Goal: Transaction & Acquisition: Purchase product/service

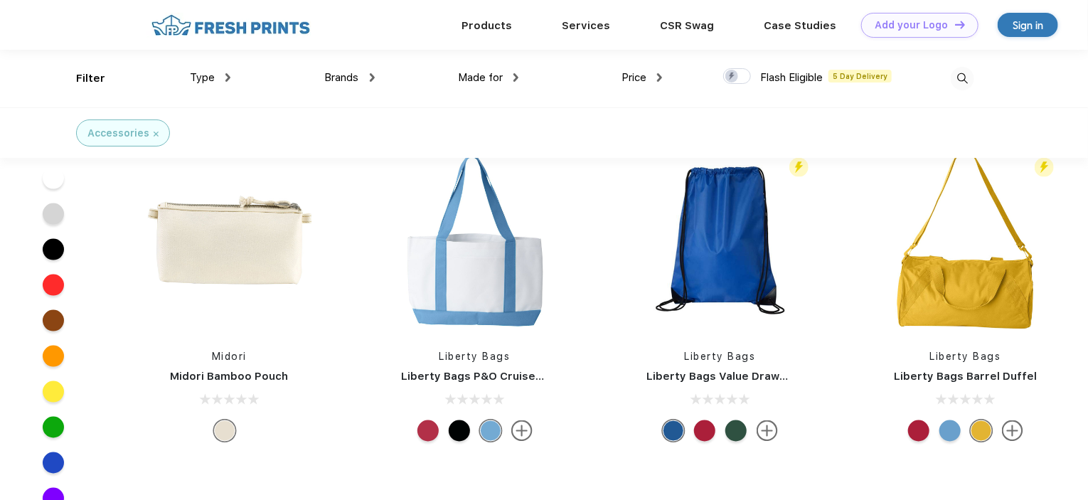
scroll to position [6329, 0]
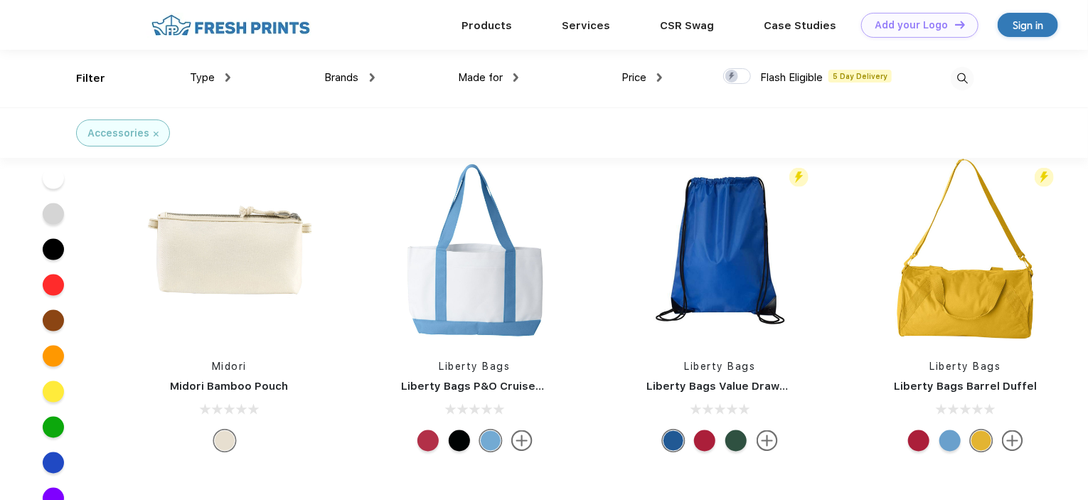
click at [944, 444] on div at bounding box center [949, 440] width 21 height 21
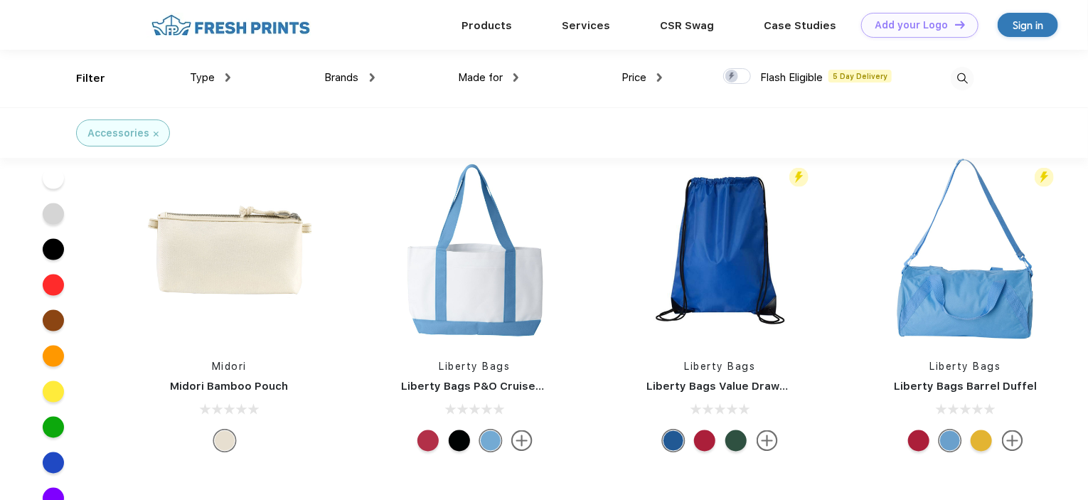
click at [972, 441] on div at bounding box center [981, 440] width 21 height 21
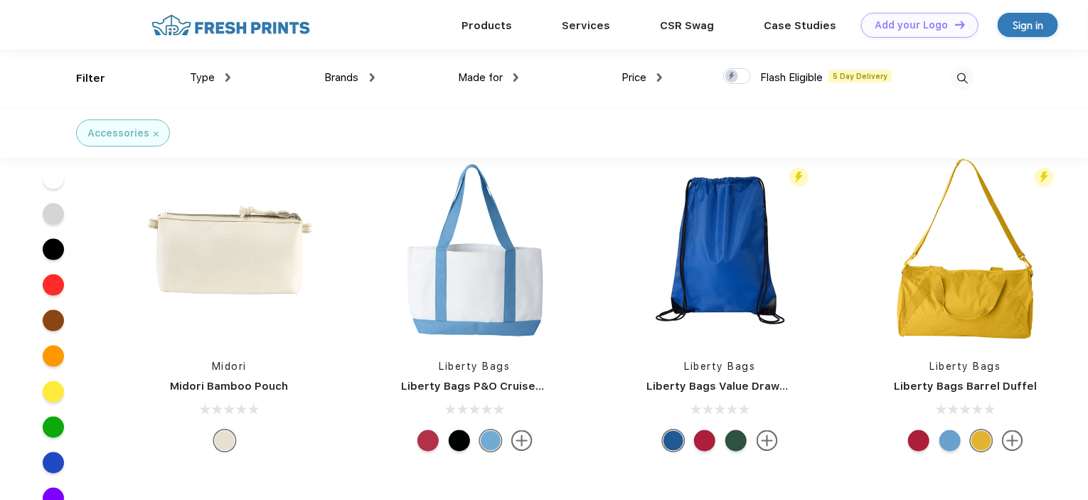
click at [461, 440] on div at bounding box center [459, 440] width 21 height 21
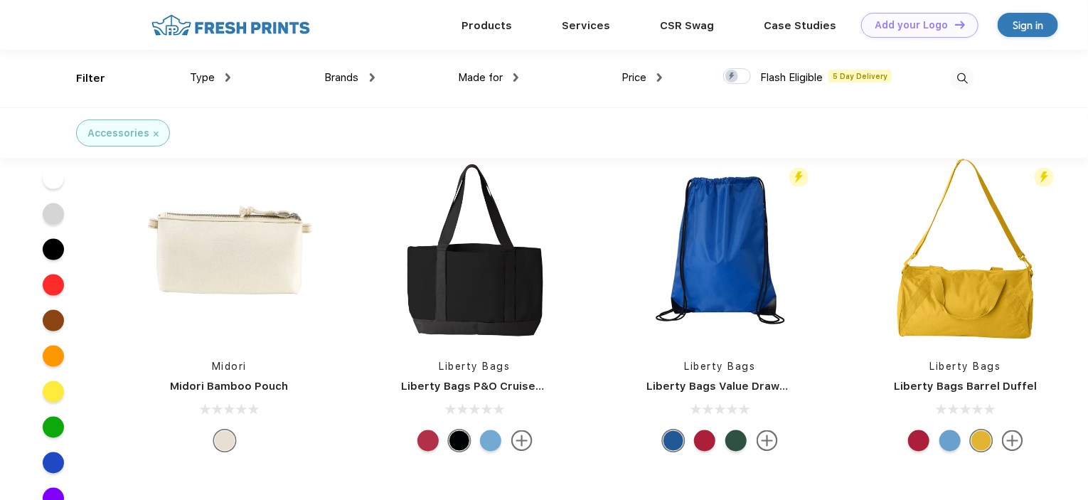
click at [427, 442] on div at bounding box center [427, 440] width 21 height 21
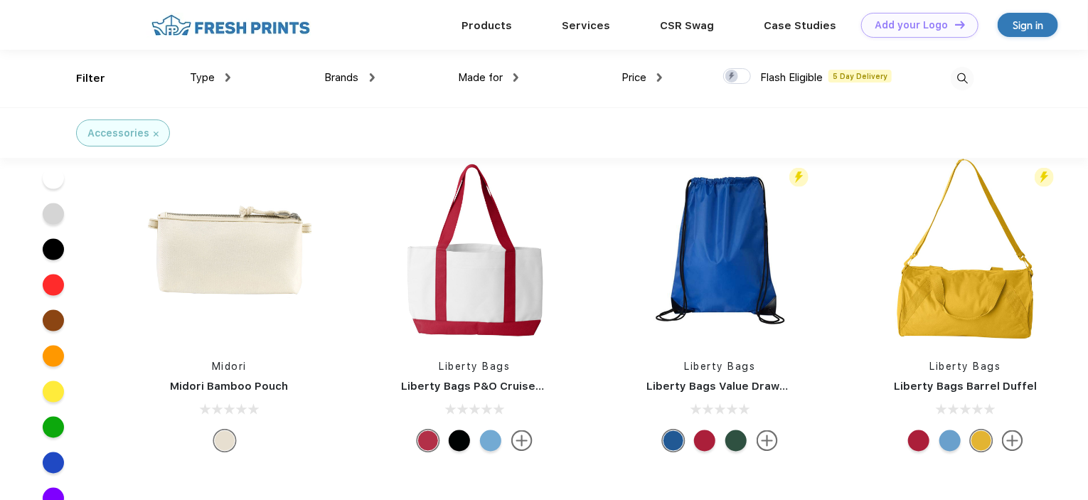
click at [492, 446] on div at bounding box center [490, 440] width 21 height 21
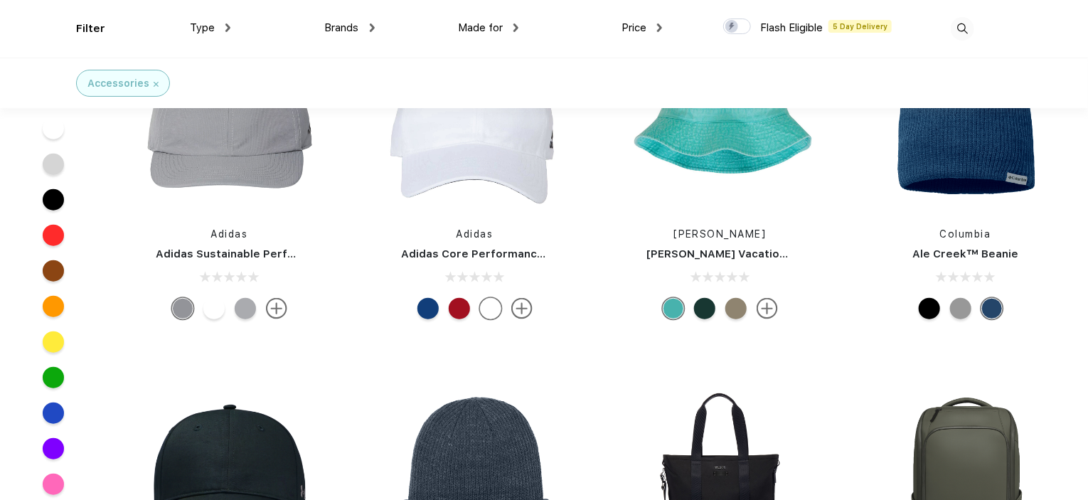
scroll to position [9032, 0]
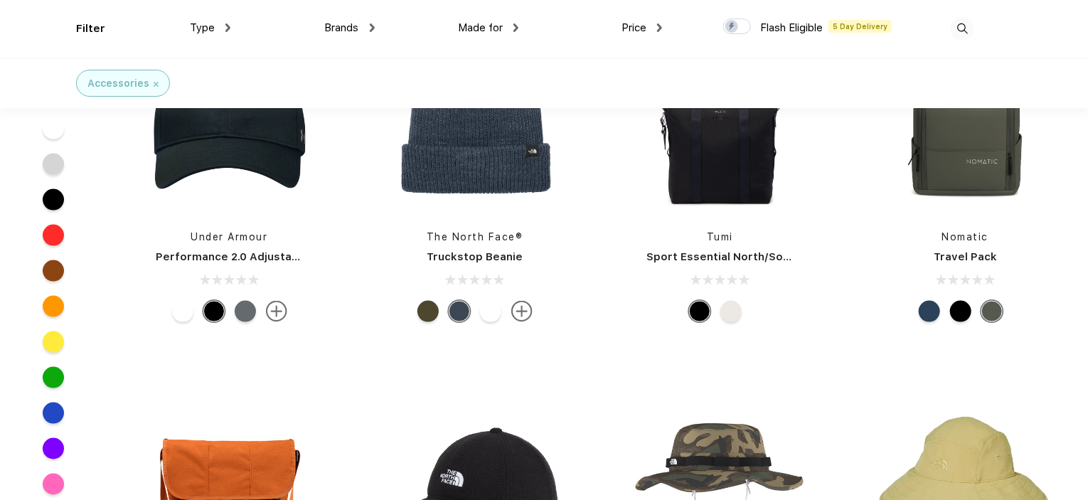
click at [1083, 272] on div "Nomatic Travel Pack" at bounding box center [965, 177] width 245 height 302
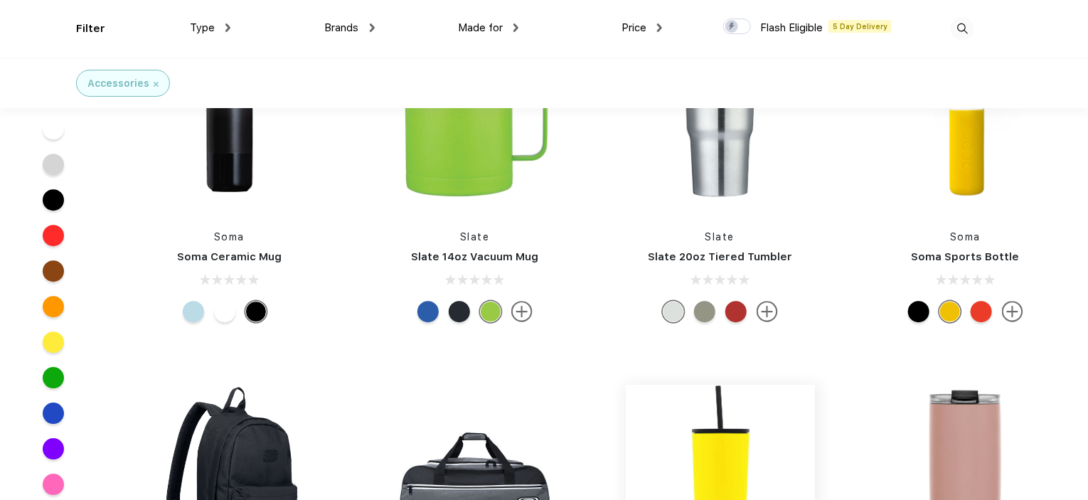
scroll to position [18562, 0]
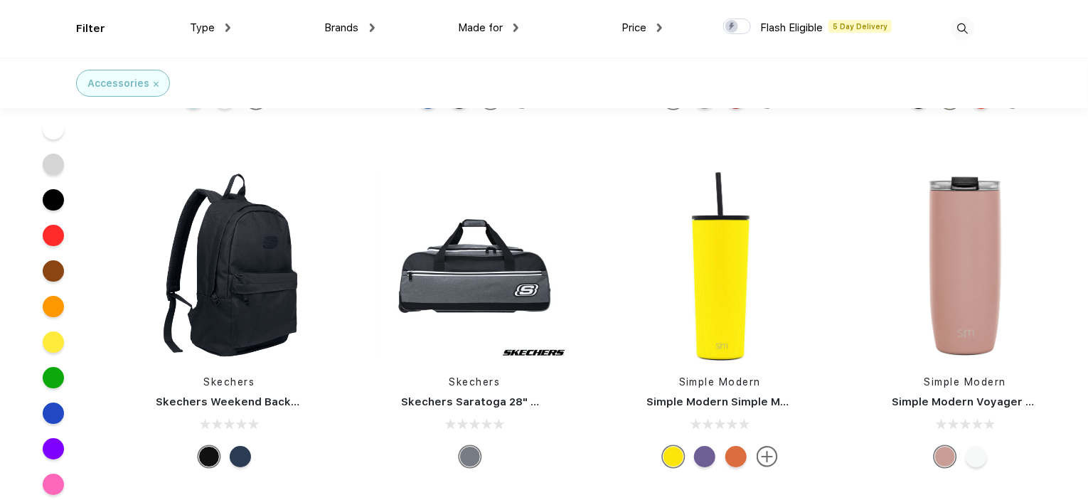
click at [706, 446] on div at bounding box center [704, 456] width 21 height 21
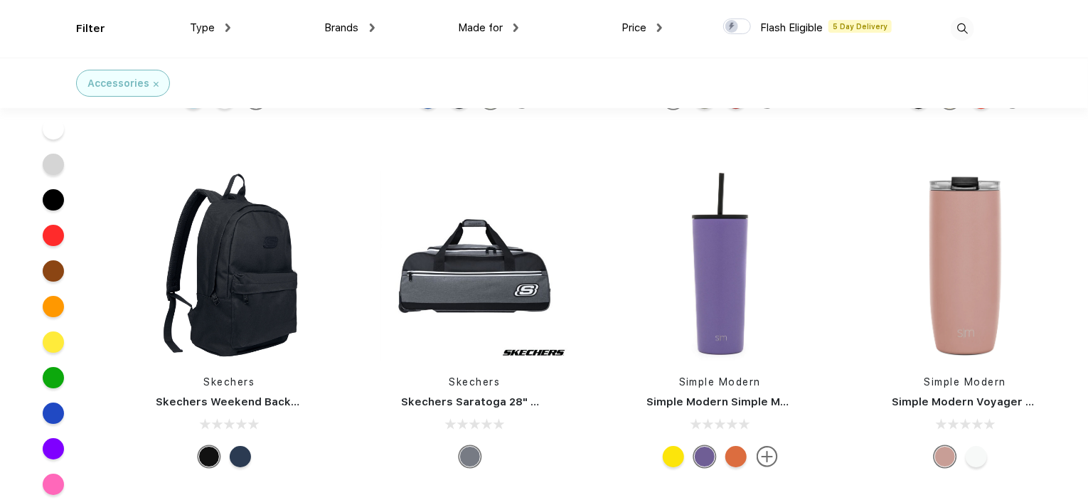
click at [737, 446] on div at bounding box center [735, 456] width 21 height 21
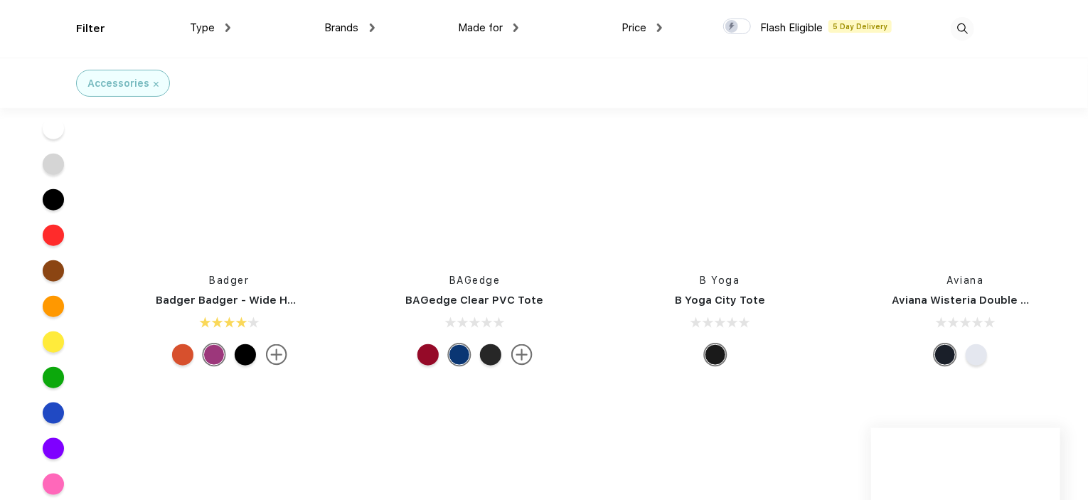
scroll to position [44306, 0]
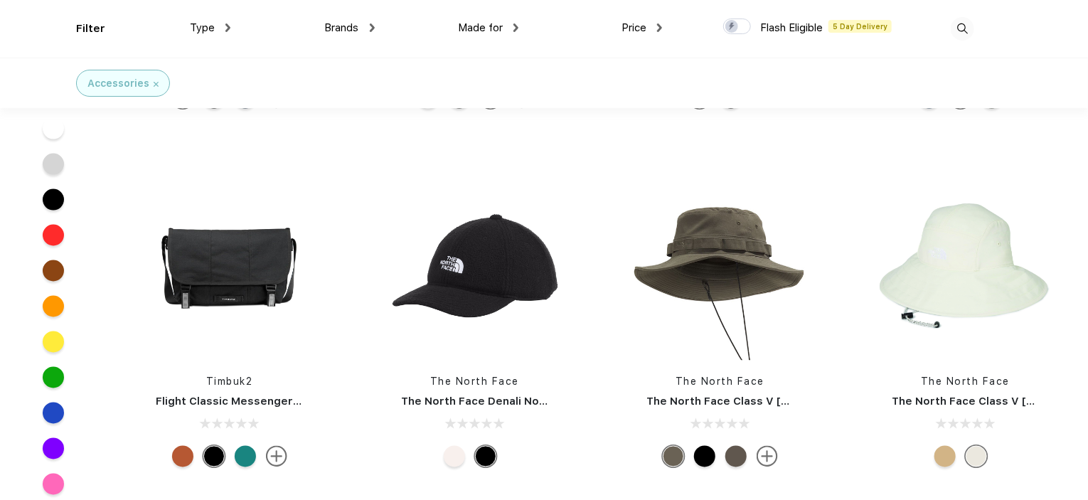
scroll to position [9032, 0]
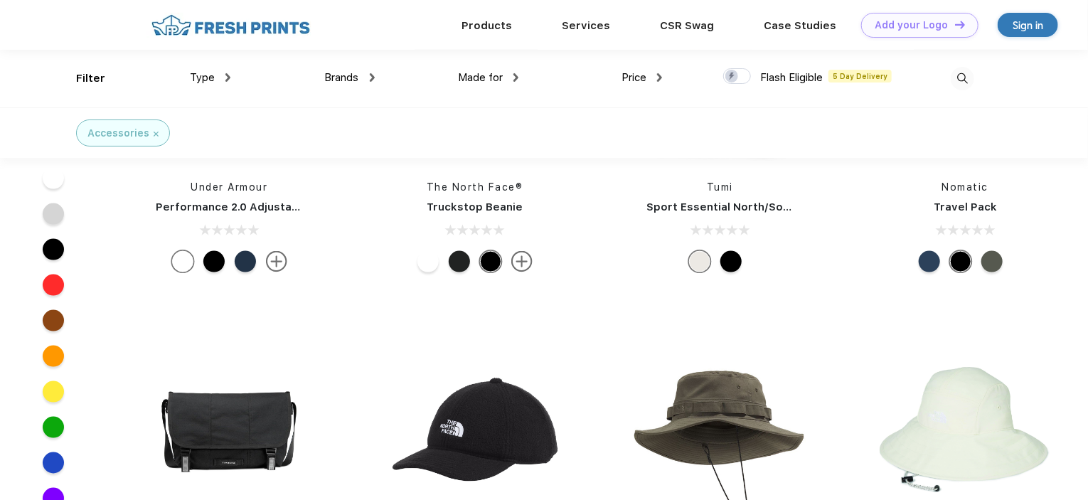
drag, startPoint x: 738, startPoint y: 390, endPoint x: 1070, endPoint y: 306, distance: 342.0
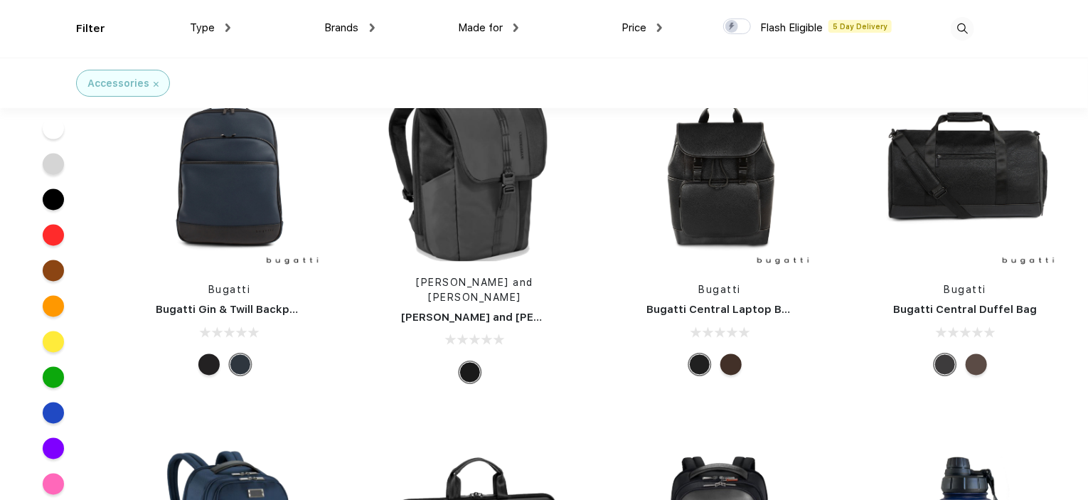
scroll to position [42692, 0]
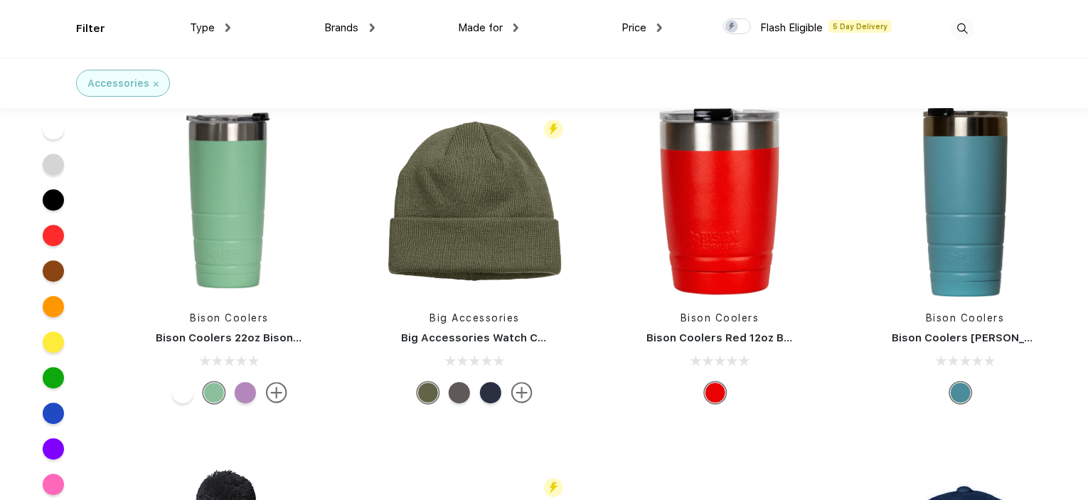
click at [513, 22] on div "Made for" at bounding box center [488, 28] width 60 height 16
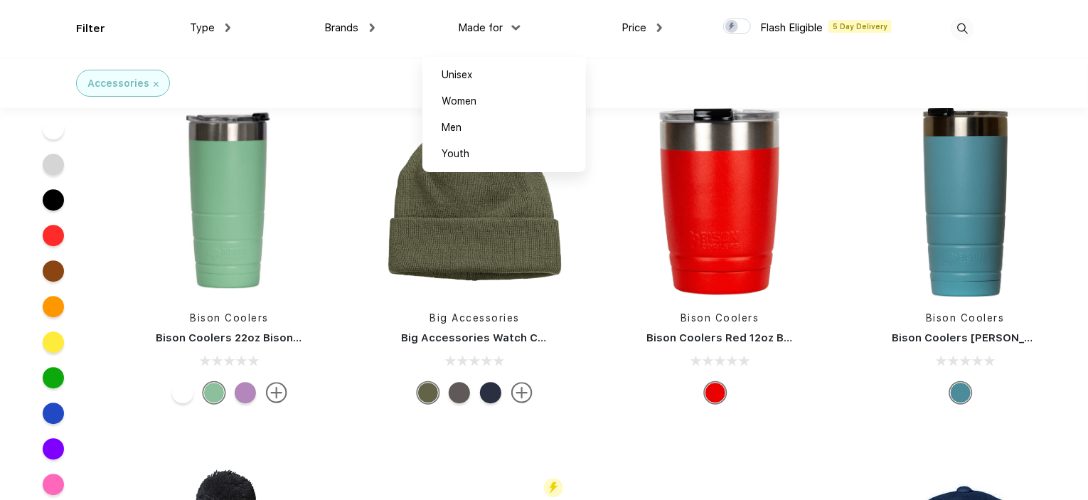
click at [232, 26] on div "Brands Most Popular Brands Moleskine Hydroflask Marine Layer S'well Vineyard Vi…" at bounding box center [302, 29] width 144 height 58
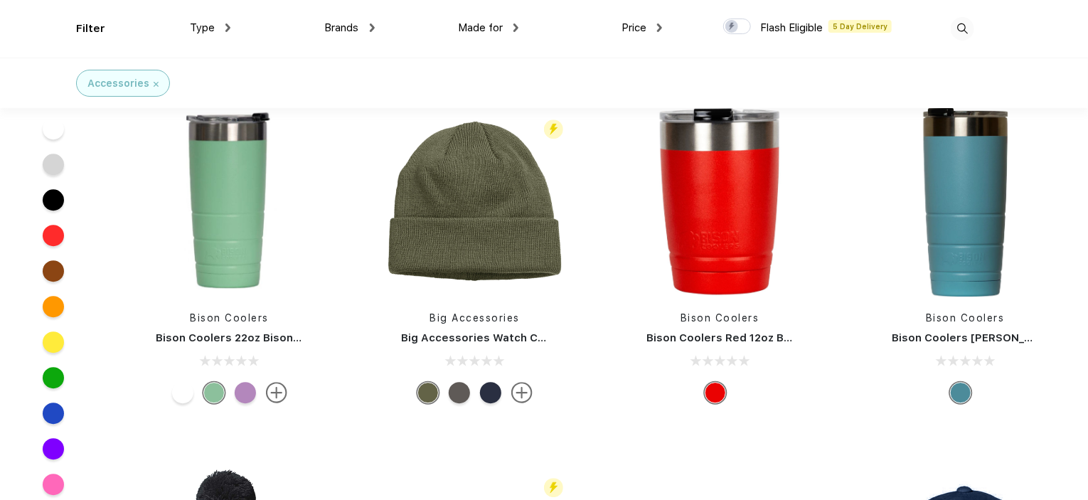
click at [220, 25] on div "Type" at bounding box center [210, 28] width 41 height 16
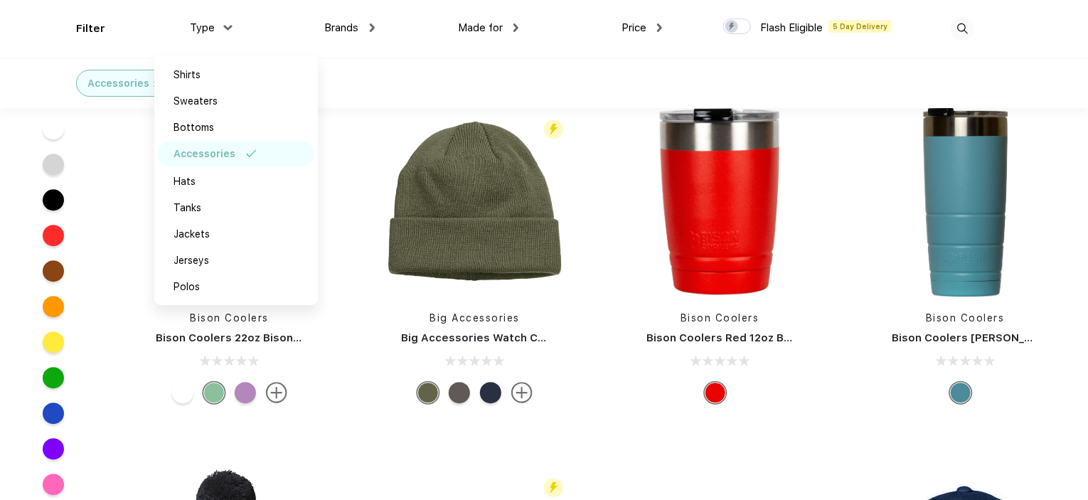
click at [139, 52] on div "Type Shirts Sweaters Bottoms Accessories Hats Tanks Jackets Jerseys Polos" at bounding box center [159, 29] width 144 height 58
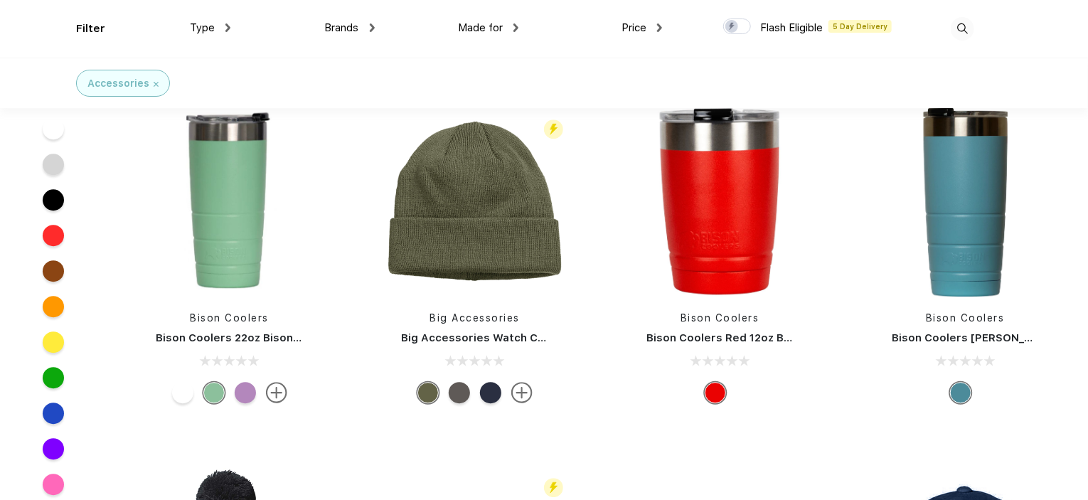
click at [91, 24] on div "Type Shirts Sweaters Bottoms Accessories Hats Tanks Jackets Jerseys Polos" at bounding box center [159, 29] width 144 height 58
click at [645, 27] on span "Price" at bounding box center [634, 27] width 25 height 13
click at [622, 26] on span "Price" at bounding box center [634, 27] width 25 height 13
click at [662, 26] on img at bounding box center [659, 27] width 5 height 9
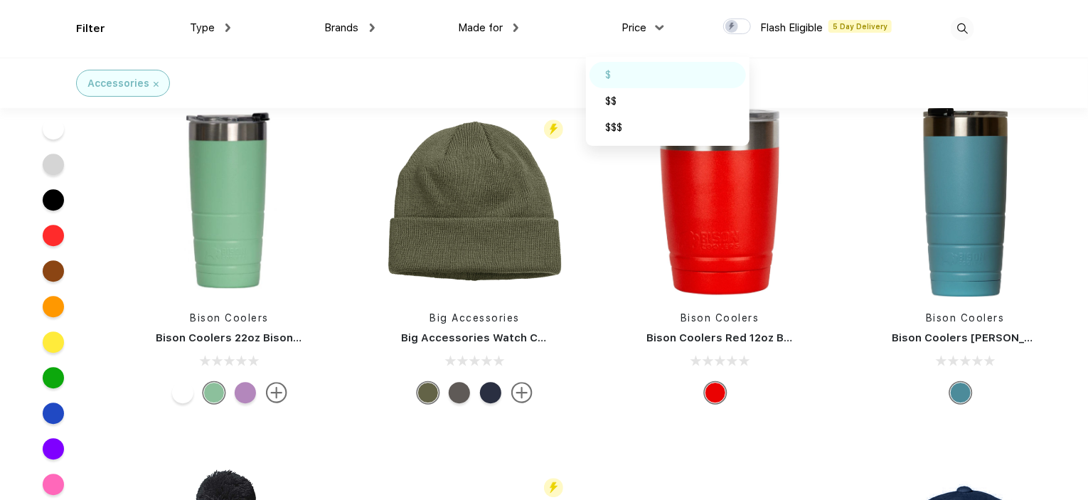
click at [656, 70] on div "$" at bounding box center [668, 75] width 156 height 26
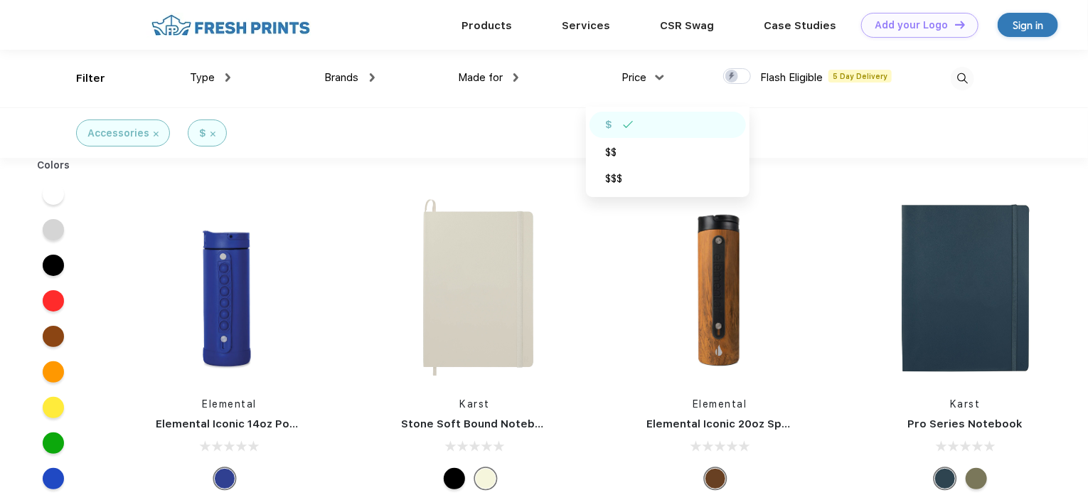
click at [1069, 243] on div at bounding box center [966, 287] width 211 height 189
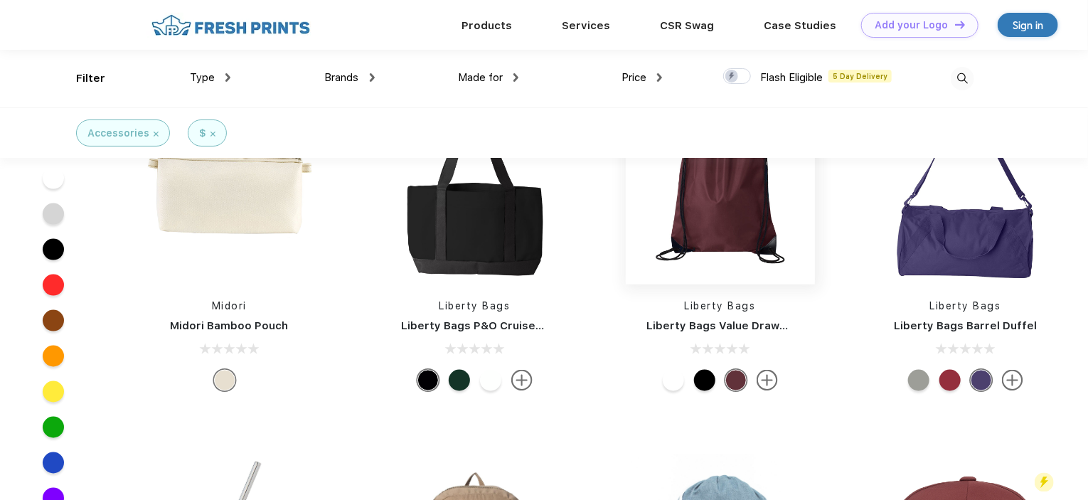
scroll to position [6258, 0]
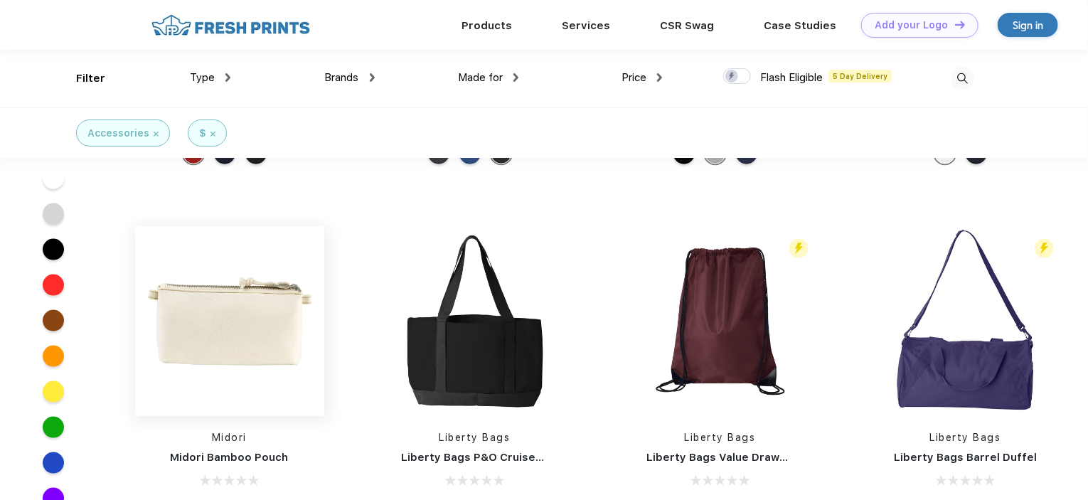
click at [231, 332] on img at bounding box center [229, 321] width 189 height 189
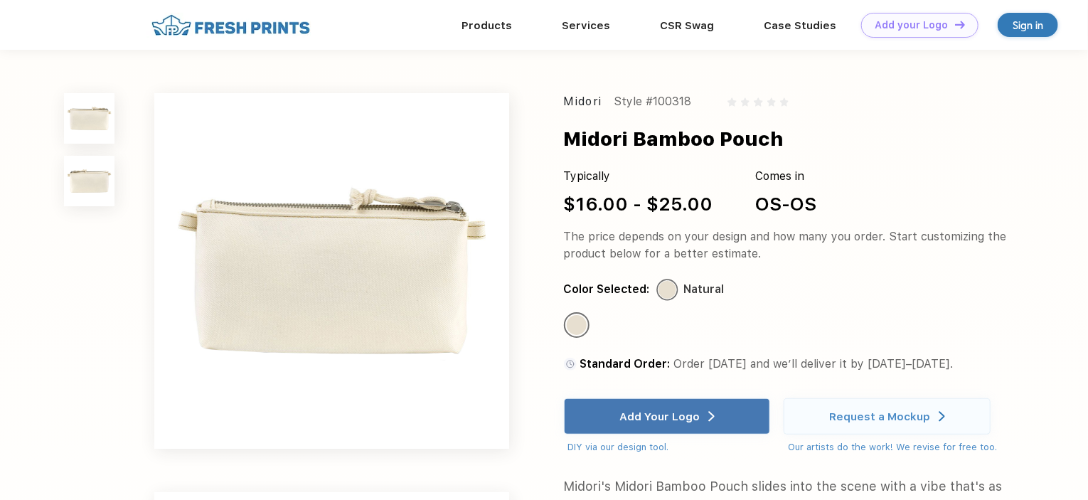
click at [88, 189] on img at bounding box center [89, 181] width 50 height 50
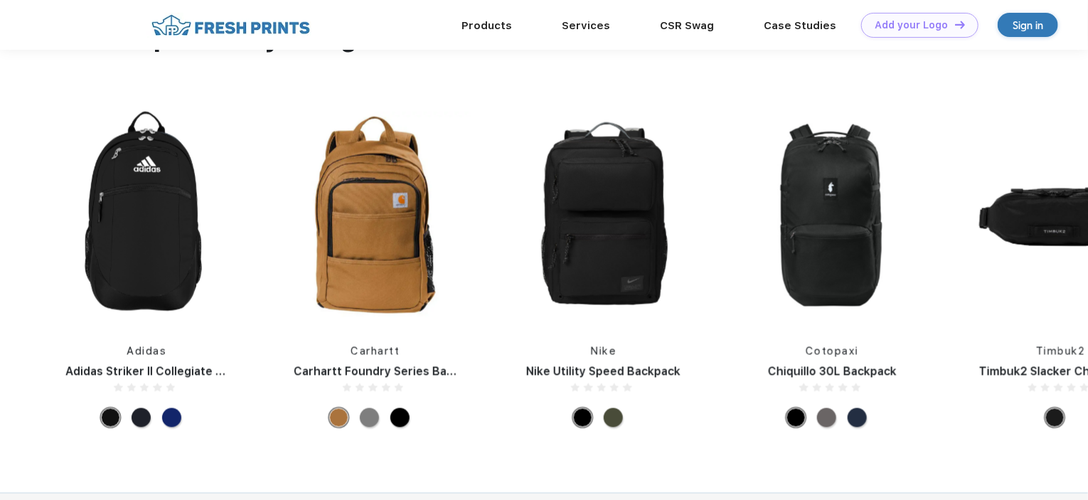
scroll to position [1127, 0]
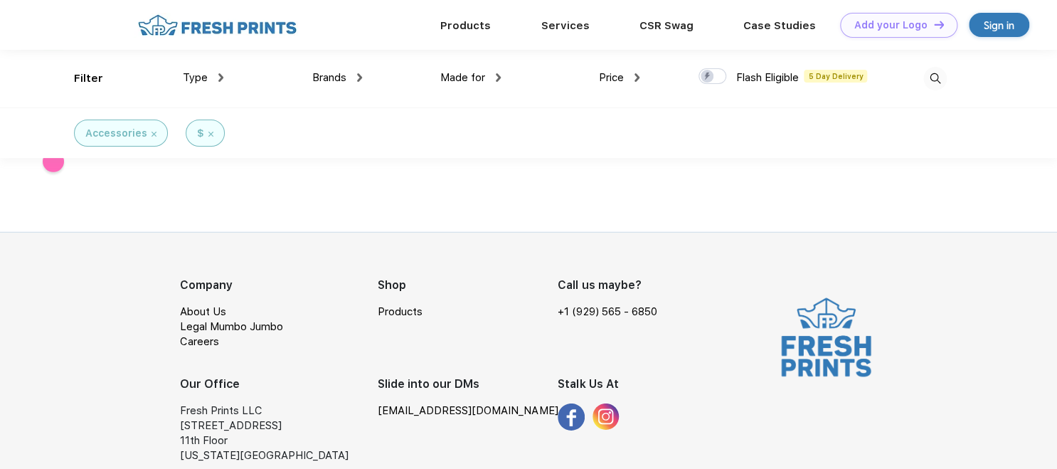
scroll to position [46441, 0]
